Goal: Information Seeking & Learning: Learn about a topic

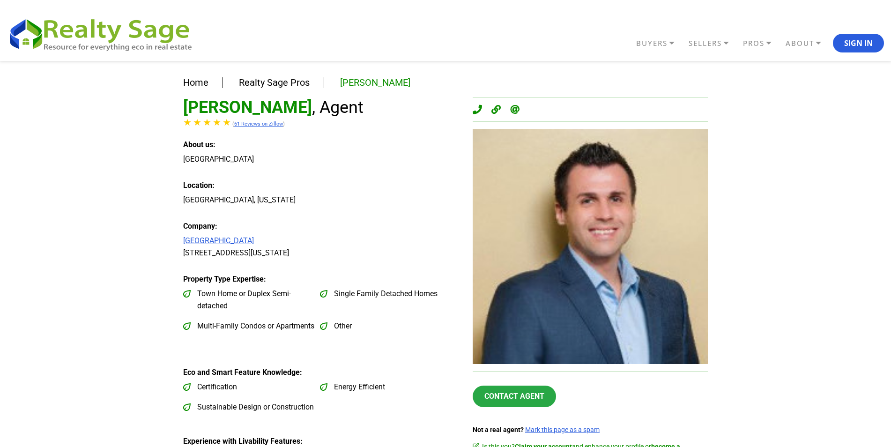
drag, startPoint x: 755, startPoint y: 35, endPoint x: 763, endPoint y: 3, distance: 32.8
click at [725, 10] on header "BUYERS Buyers Guide Solar Financing Eco Homes Connect to Eco Agents Eco Friendl…" at bounding box center [445, 30] width 891 height 61
click at [367, 155] on div "[GEOGRAPHIC_DATA]" at bounding box center [320, 159] width 275 height 12
click at [766, 42] on link "PROS" at bounding box center [761, 43] width 43 height 16
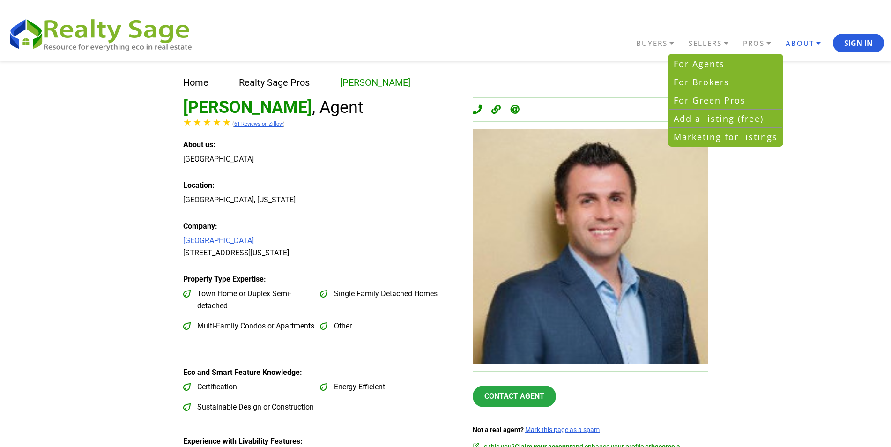
click at [813, 39] on link "ABOUT" at bounding box center [808, 43] width 50 height 16
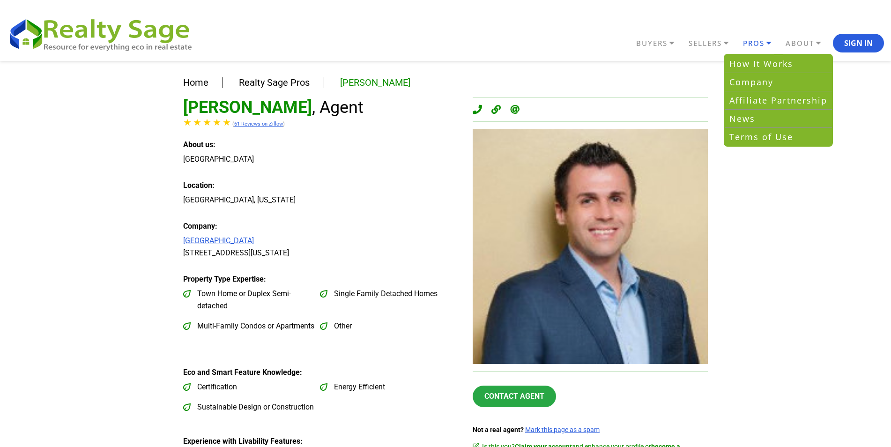
click at [756, 44] on link "PROS" at bounding box center [761, 43] width 43 height 16
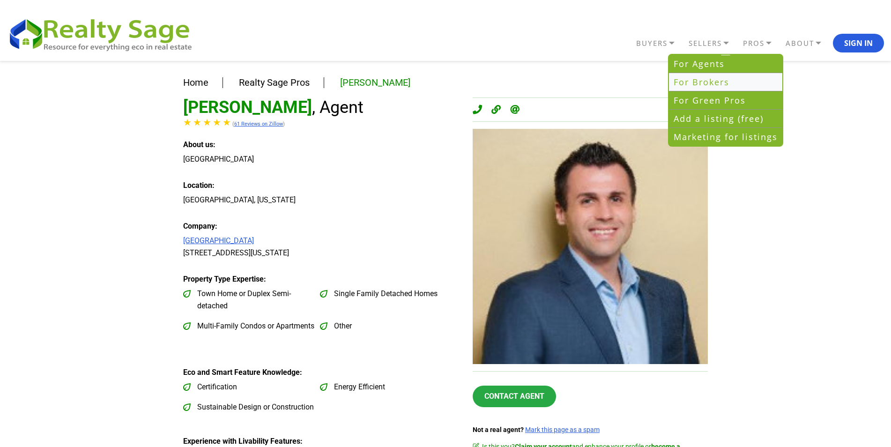
click at [705, 81] on link "For Brokers" at bounding box center [725, 82] width 113 height 18
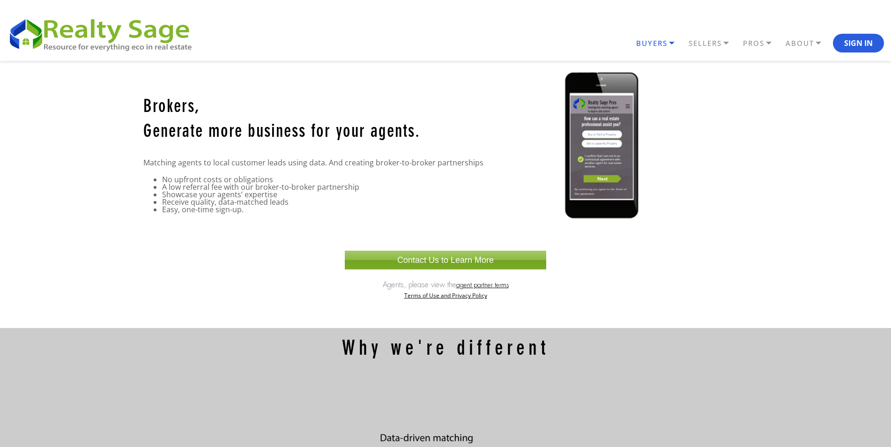
click at [671, 43] on link "BUYERS" at bounding box center [660, 43] width 52 height 16
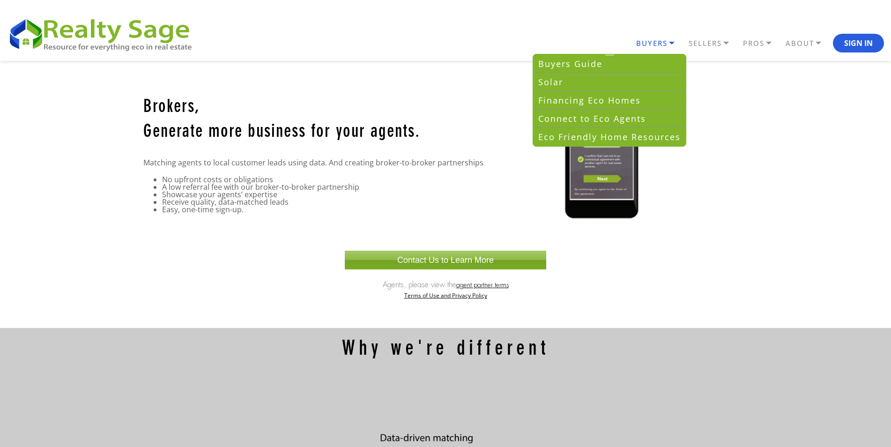
click at [671, 43] on link "BUYERS" at bounding box center [660, 43] width 52 height 16
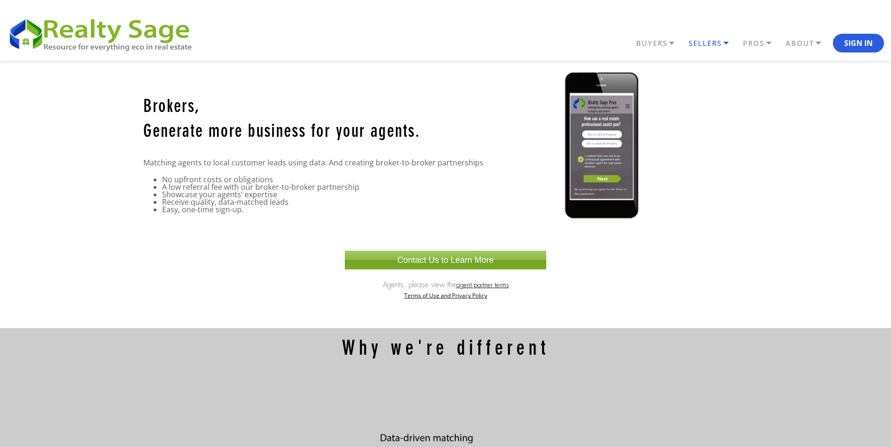
click at [724, 44] on link "SELLERS" at bounding box center [713, 43] width 54 height 16
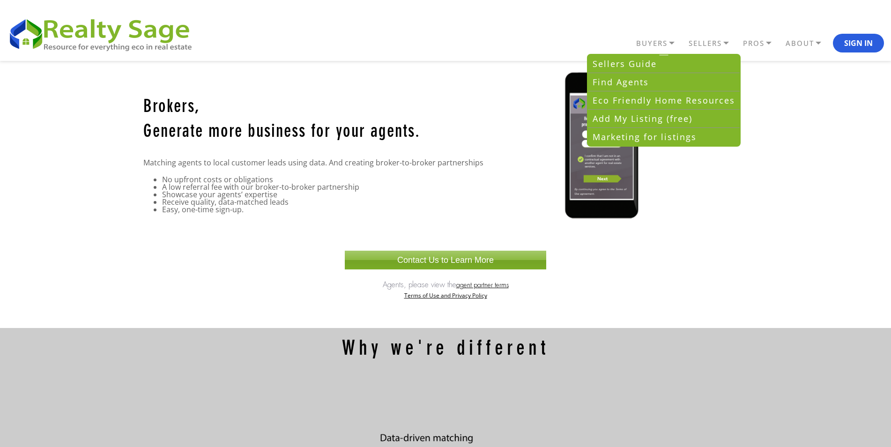
click at [533, 31] on div "BUYERS Buyers Guide Solar Financing Eco Homes Connect to Eco Agents Eco Friendl…" at bounding box center [445, 33] width 877 height 37
